Goal: Use online tool/utility: Utilize a website feature to perform a specific function

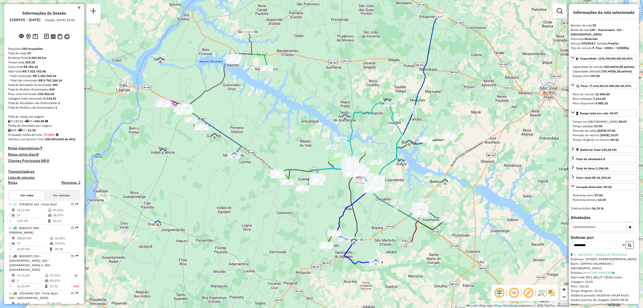
select select "**********"
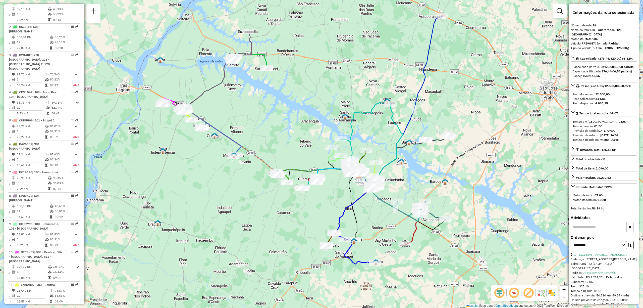
scroll to position [234, 0]
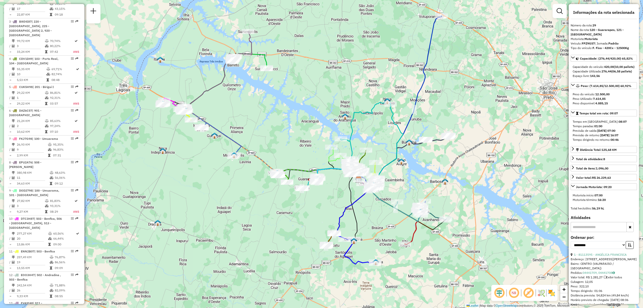
drag, startPoint x: 370, startPoint y: 219, endPoint x: 367, endPoint y: 194, distance: 24.8
click at [285, 223] on div "Janela de atendimento Grade de atendimento Capacidade Transportadoras Veículos …" at bounding box center [321, 154] width 643 height 308
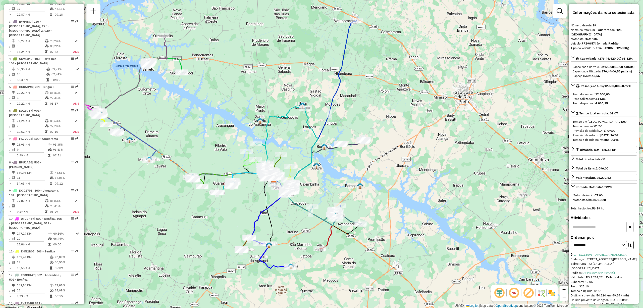
drag, startPoint x: 385, startPoint y: 188, endPoint x: 389, endPoint y: 207, distance: 18.8
click at [389, 207] on div "Janela de atendimento Grade de atendimento Capacidade Transportadoras Veículos …" at bounding box center [321, 154] width 643 height 308
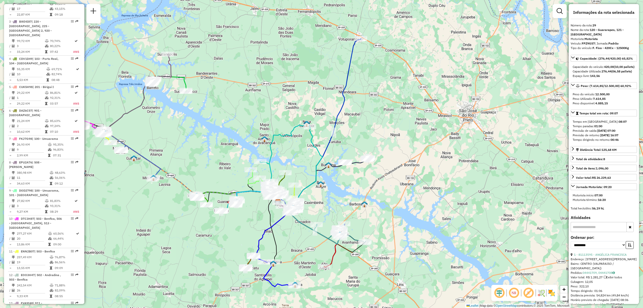
click at [493, 28] on div "Janela de atendimento Grade de atendimento Capacidade Transportadoras Veículos …" at bounding box center [321, 154] width 643 height 308
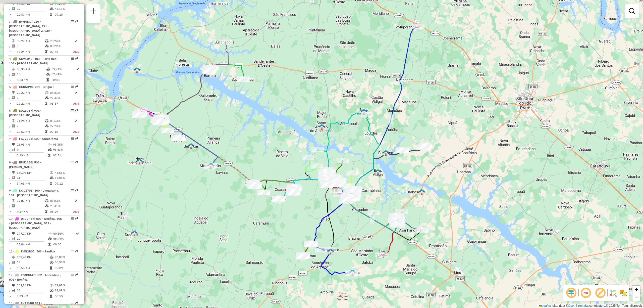
drag, startPoint x: 316, startPoint y: 164, endPoint x: 373, endPoint y: 152, distance: 58.5
click at [373, 152] on icon at bounding box center [357, 157] width 44 height 84
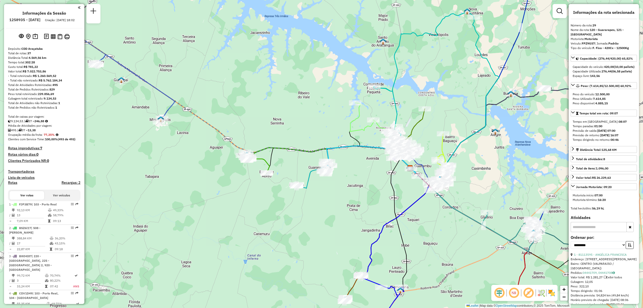
select select "**********"
click at [302, 209] on div "Janela de atendimento Grade de atendimento Capacidade Transportadoras Veículos …" at bounding box center [321, 154] width 643 height 308
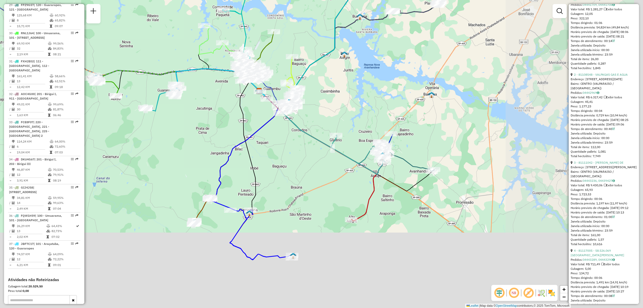
drag, startPoint x: 346, startPoint y: 168, endPoint x: 208, endPoint y: 90, distance: 158.4
click at [208, 90] on div "Janela de atendimento Grade de atendimento Capacidade Transportadoras Veículos …" at bounding box center [321, 154] width 643 height 308
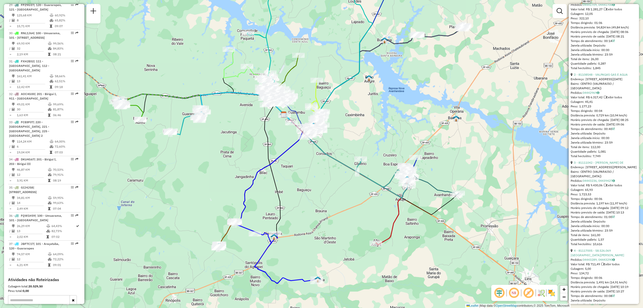
drag, startPoint x: 278, startPoint y: 134, endPoint x: 316, endPoint y: 174, distance: 55.6
click at [318, 175] on div "Janela de atendimento Grade de atendimento Capacidade Transportadoras Veículos …" at bounding box center [321, 154] width 643 height 308
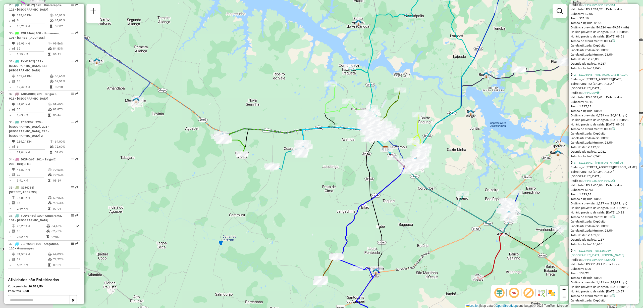
drag, startPoint x: 243, startPoint y: 131, endPoint x: 321, endPoint y: 148, distance: 79.0
click at [328, 147] on div "Janela de atendimento Grade de atendimento Capacidade Transportadoras Veículos …" at bounding box center [321, 154] width 643 height 308
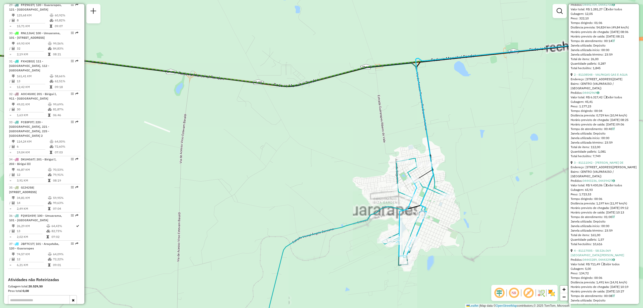
drag, startPoint x: 354, startPoint y: 167, endPoint x: 246, endPoint y: 161, distance: 107.7
click at [244, 161] on div "Janela de atendimento Grade de atendimento Capacidade Transportadoras Veículos …" at bounding box center [321, 154] width 643 height 308
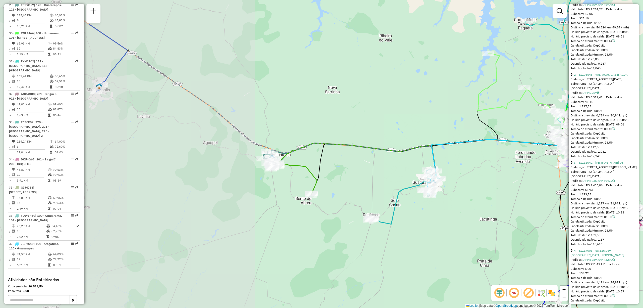
drag, startPoint x: 238, startPoint y: 162, endPoint x: 386, endPoint y: 175, distance: 148.3
click at [388, 175] on div "Janela de atendimento Grade de atendimento Capacidade Transportadoras Veículos …" at bounding box center [321, 154] width 643 height 308
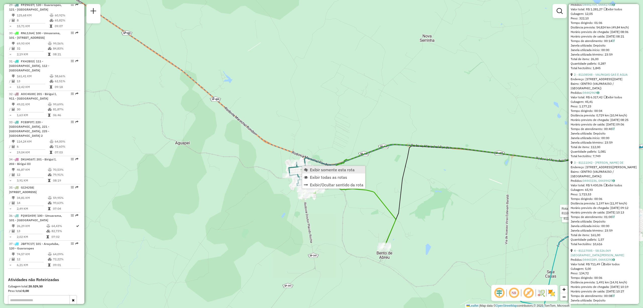
click at [320, 170] on span "Exibir somente esta rota" at bounding box center [332, 170] width 45 height 4
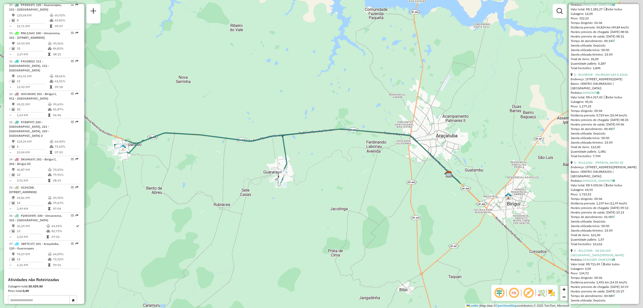
drag, startPoint x: 358, startPoint y: 190, endPoint x: 323, endPoint y: 194, distance: 35.6
click at [323, 194] on div "Janela de atendimento Grade de atendimento Capacidade Transportadoras Veículos …" at bounding box center [321, 154] width 643 height 308
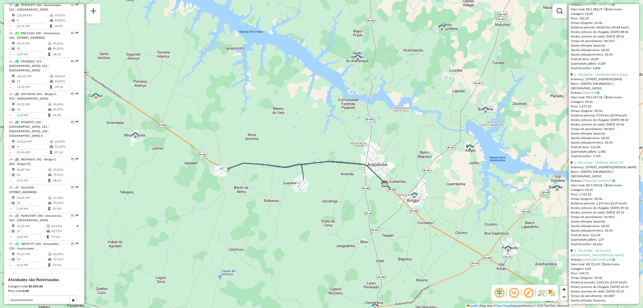
drag, startPoint x: 275, startPoint y: 177, endPoint x: 315, endPoint y: 179, distance: 39.7
click at [315, 179] on div "Janela de atendimento Grade de atendimento Capacidade Transportadoras Veículos …" at bounding box center [321, 154] width 643 height 308
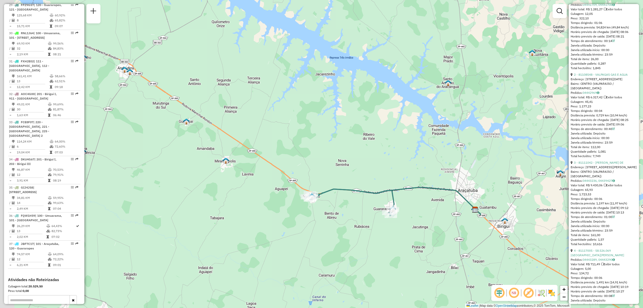
drag, startPoint x: 252, startPoint y: 139, endPoint x: 323, endPoint y: 173, distance: 78.8
click at [323, 173] on div "Janela de atendimento Grade de atendimento Capacidade Transportadoras Veículos …" at bounding box center [321, 154] width 643 height 308
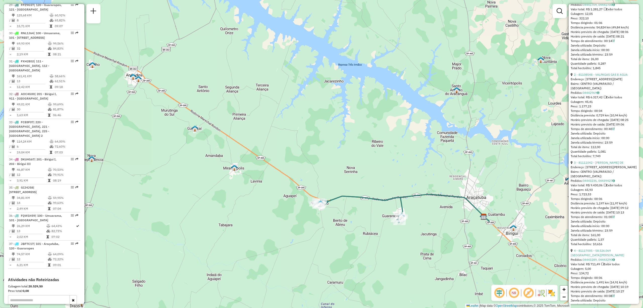
drag, startPoint x: 370, startPoint y: 229, endPoint x: 353, endPoint y: 228, distance: 17.4
click at [353, 228] on div "Janela de atendimento Grade de atendimento Capacidade Transportadoras Veículos …" at bounding box center [321, 154] width 643 height 308
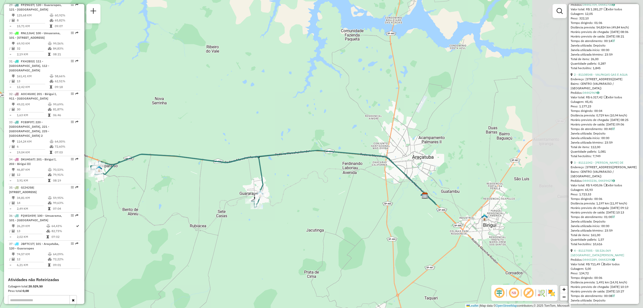
drag, startPoint x: 445, startPoint y: 240, endPoint x: 302, endPoint y: 227, distance: 143.6
click at [303, 230] on div "Janela de atendimento Grade de atendimento Capacidade Transportadoras Veículos …" at bounding box center [321, 154] width 643 height 308
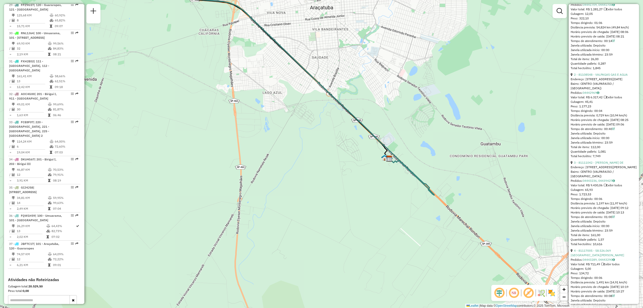
click at [399, 191] on div "Janela de atendimento Grade de atendimento Capacidade Transportadoras Veículos …" at bounding box center [321, 154] width 643 height 308
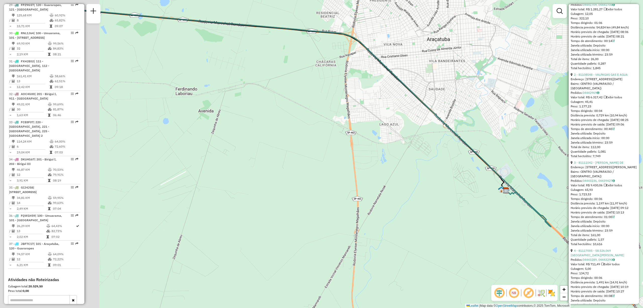
drag, startPoint x: 284, startPoint y: 214, endPoint x: 408, endPoint y: 219, distance: 124.0
click at [408, 220] on div "Janela de atendimento Grade de atendimento Capacidade Transportadoras Veículos …" at bounding box center [321, 154] width 643 height 308
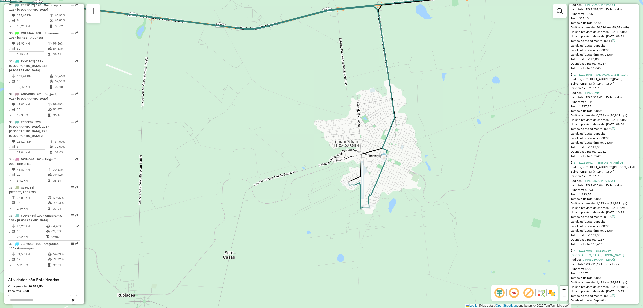
drag, startPoint x: 343, startPoint y: 162, endPoint x: 338, endPoint y: 166, distance: 6.8
click at [338, 166] on div "Janela de atendimento Grade de atendimento Capacidade Transportadoras Veículos …" at bounding box center [321, 154] width 643 height 308
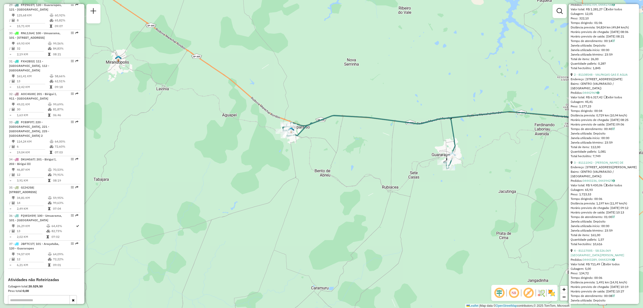
drag, startPoint x: 307, startPoint y: 130, endPoint x: 317, endPoint y: 140, distance: 14.7
click at [317, 140] on div "Janela de atendimento Grade de atendimento Capacidade Transportadoras Veículos …" at bounding box center [321, 154] width 643 height 308
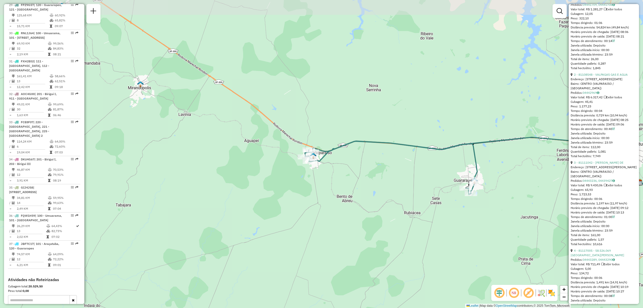
drag, startPoint x: 300, startPoint y: 138, endPoint x: 313, endPoint y: 153, distance: 19.6
click at [313, 153] on img at bounding box center [313, 156] width 7 height 7
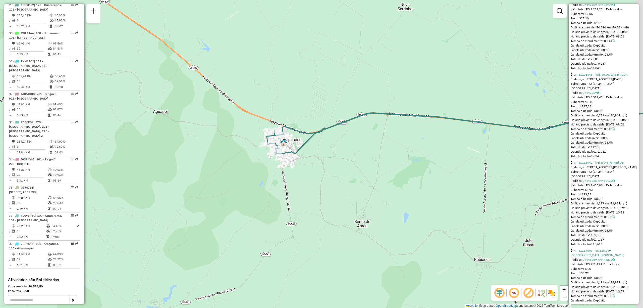
drag, startPoint x: 448, startPoint y: 206, endPoint x: 239, endPoint y: 155, distance: 214.7
click at [239, 155] on div "Janela de atendimento Grade de atendimento Capacidade Transportadoras Veículos …" at bounding box center [321, 154] width 643 height 308
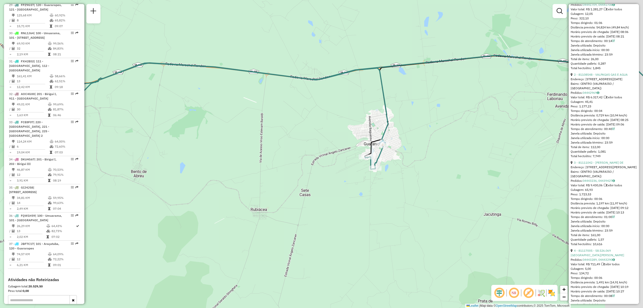
drag, startPoint x: 375, startPoint y: 180, endPoint x: 336, endPoint y: 172, distance: 40.5
click at [336, 172] on div "Janela de atendimento Grade de atendimento Capacidade Transportadoras Veículos …" at bounding box center [321, 154] width 643 height 308
